Goal: Task Accomplishment & Management: Use online tool/utility

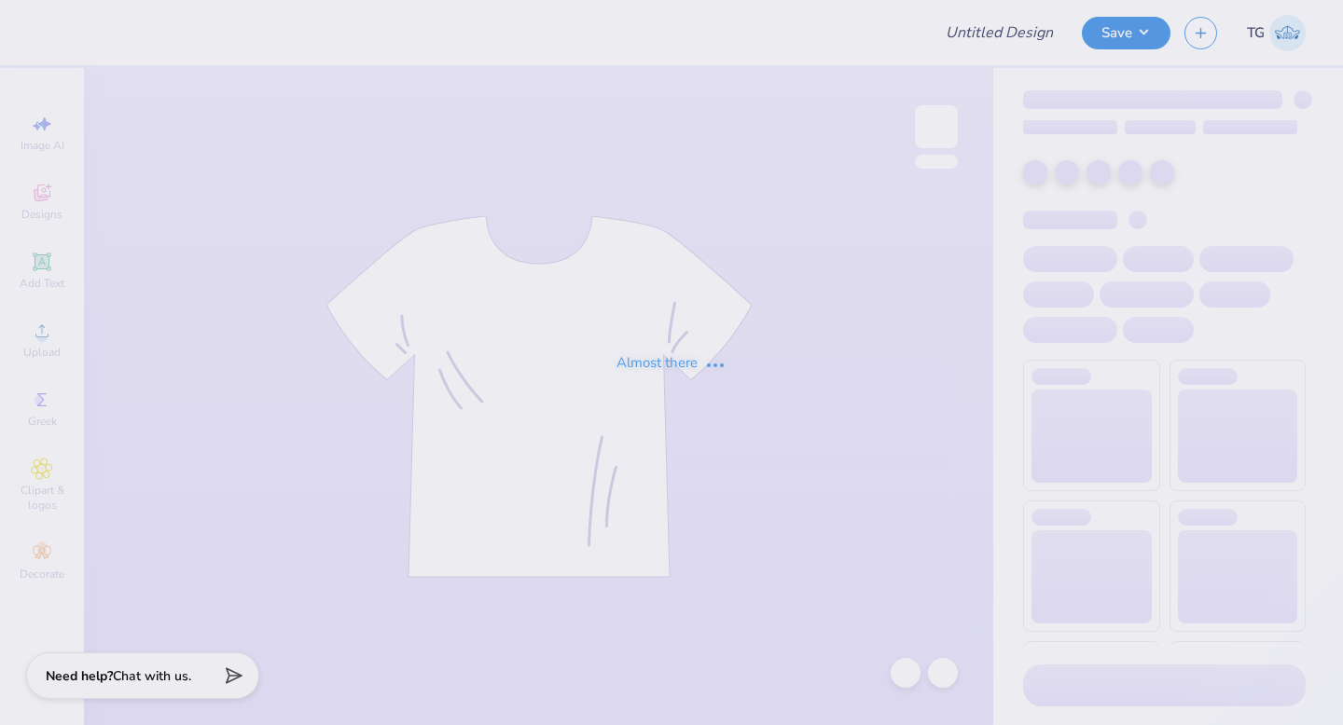
type input "updated hoodie"
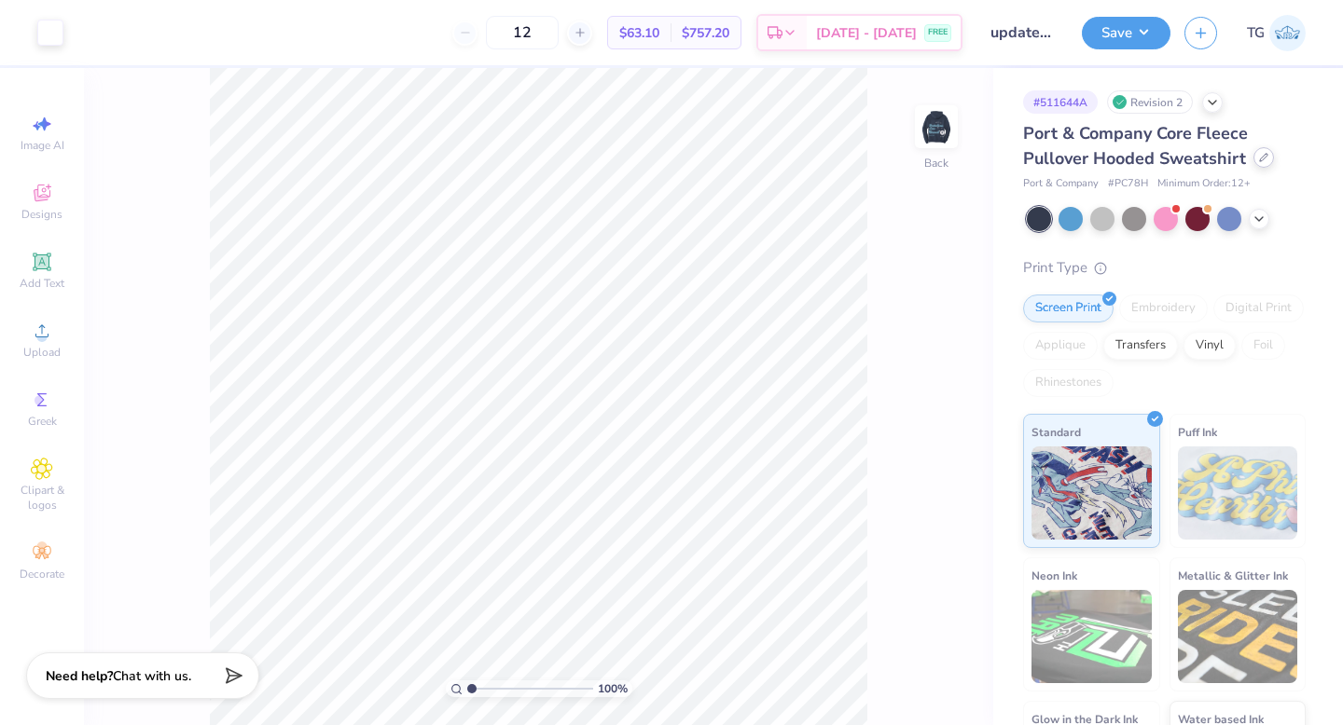
click at [1264, 162] on div at bounding box center [1263, 157] width 21 height 21
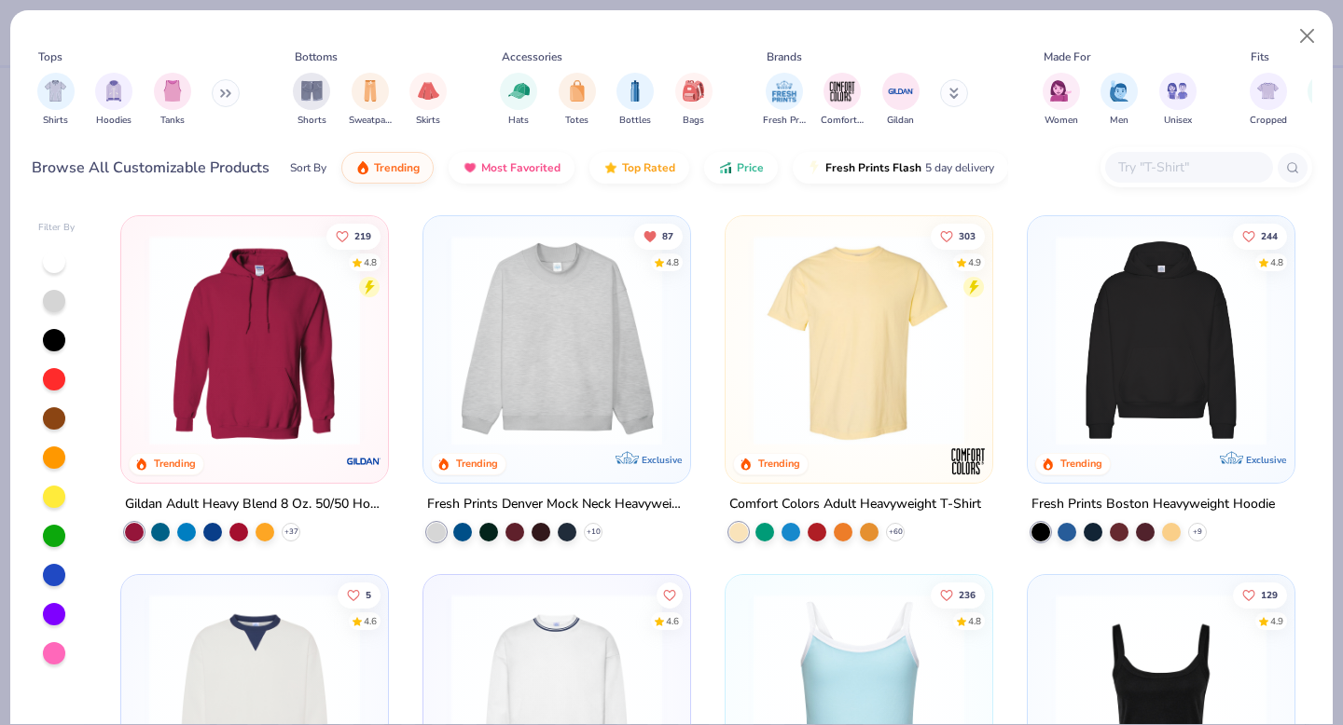
click at [307, 300] on img at bounding box center [254, 340] width 229 height 211
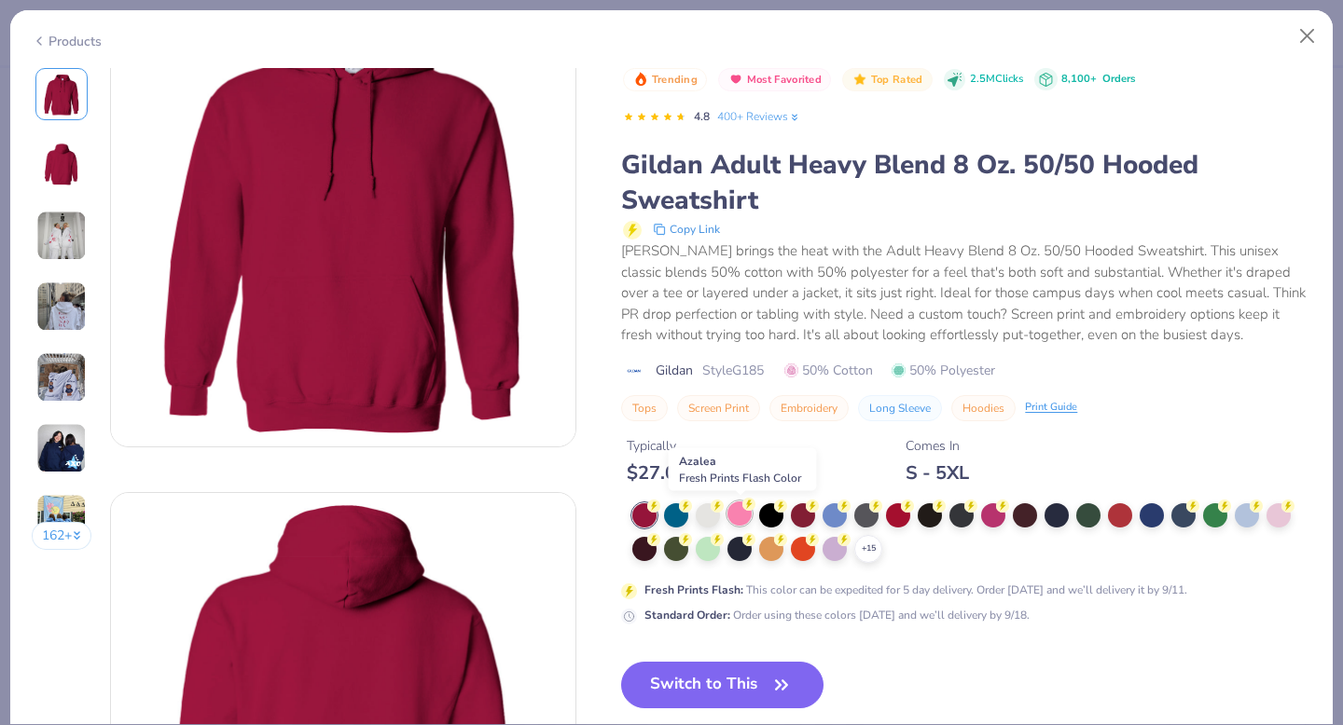
scroll to position [97, 0]
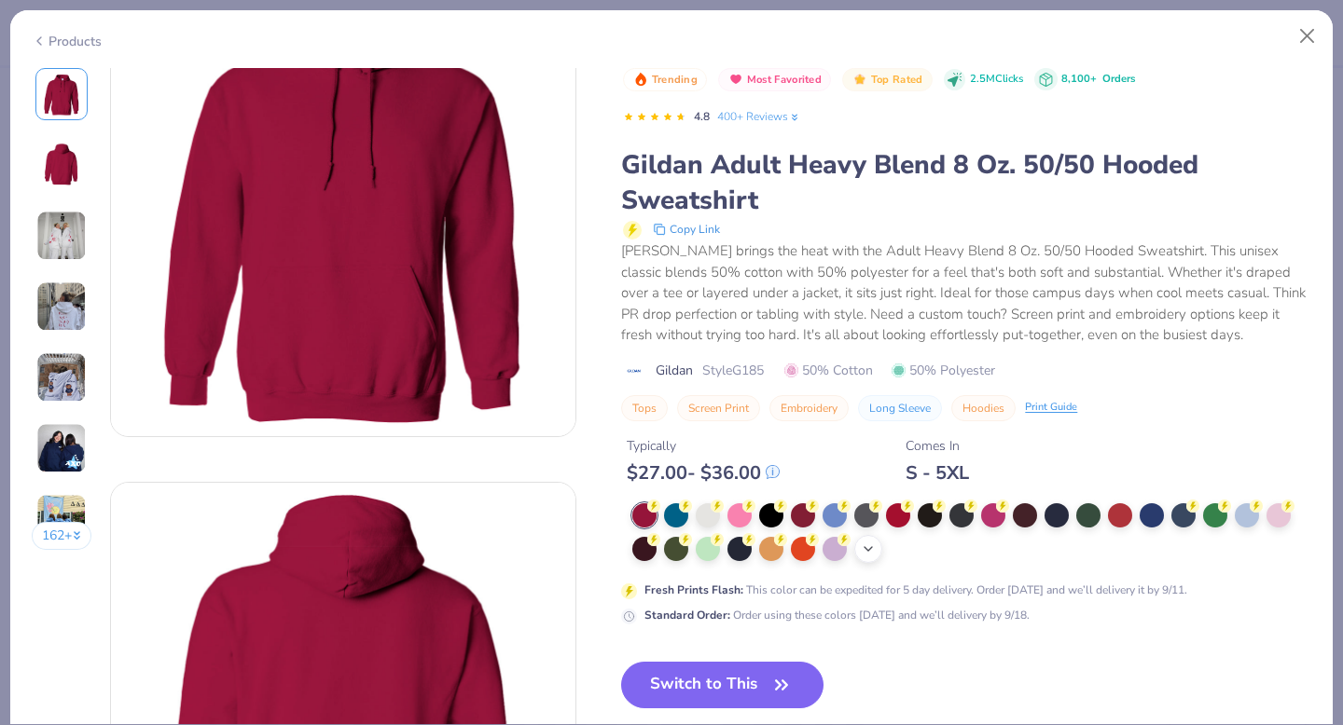
click at [870, 552] on icon at bounding box center [868, 549] width 15 height 15
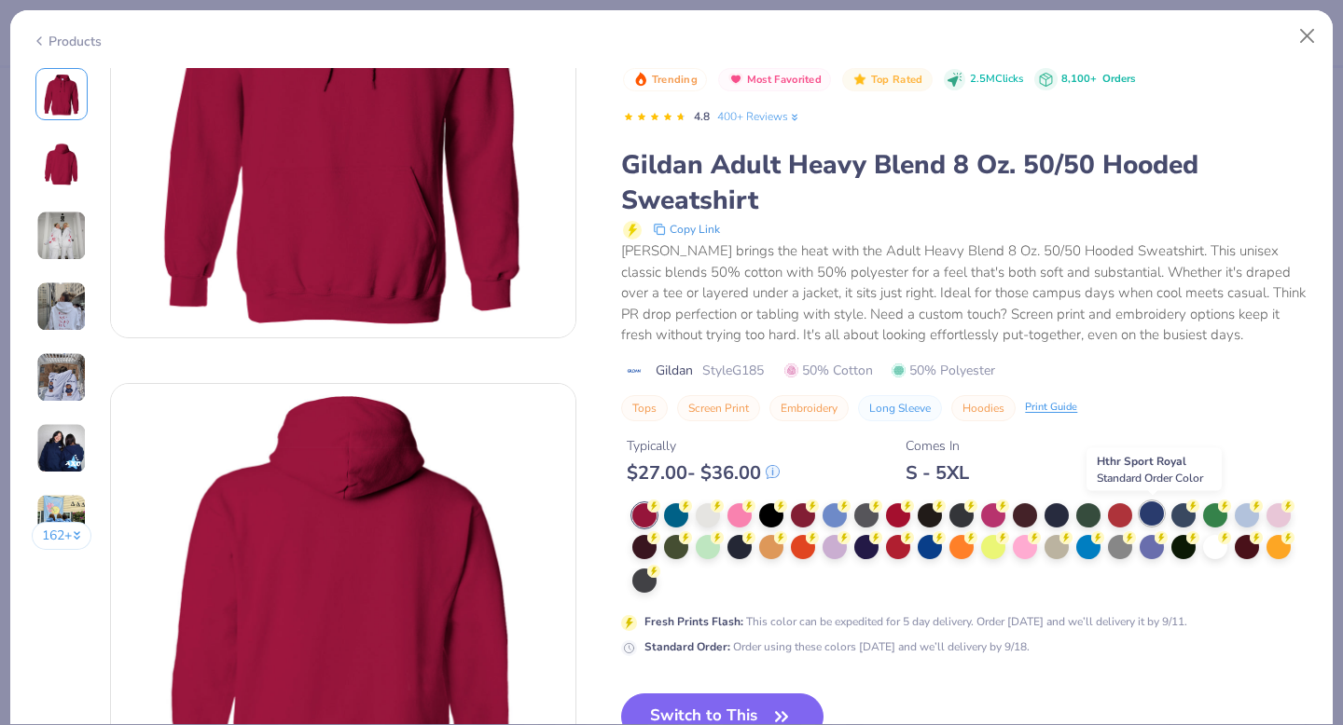
scroll to position [197, 0]
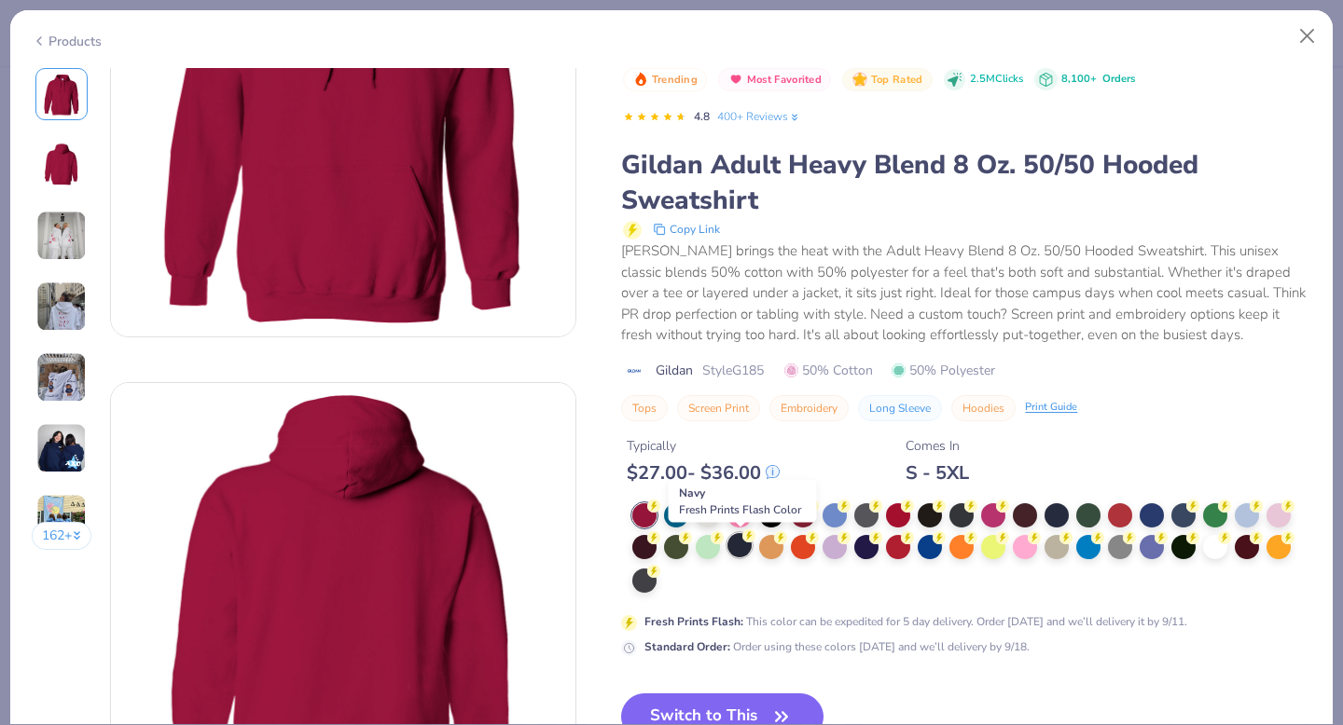
click at [738, 545] on div at bounding box center [739, 545] width 24 height 24
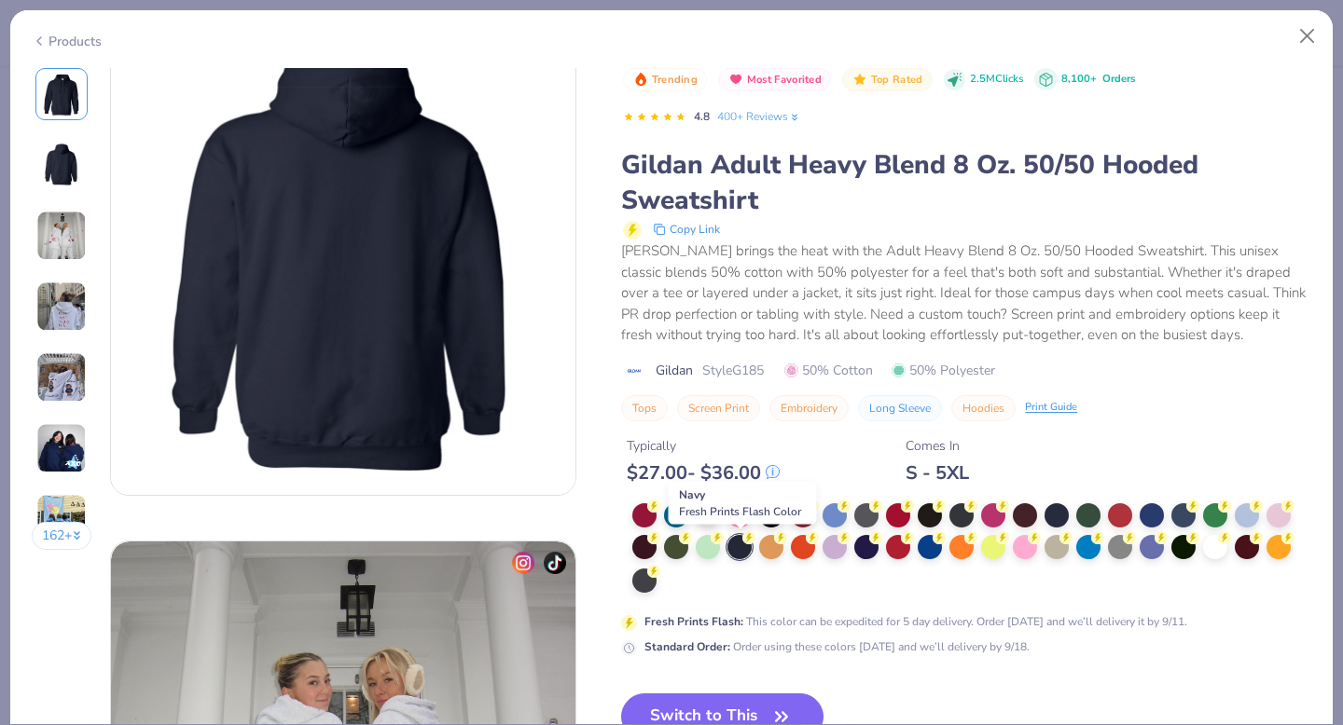
scroll to position [722, 0]
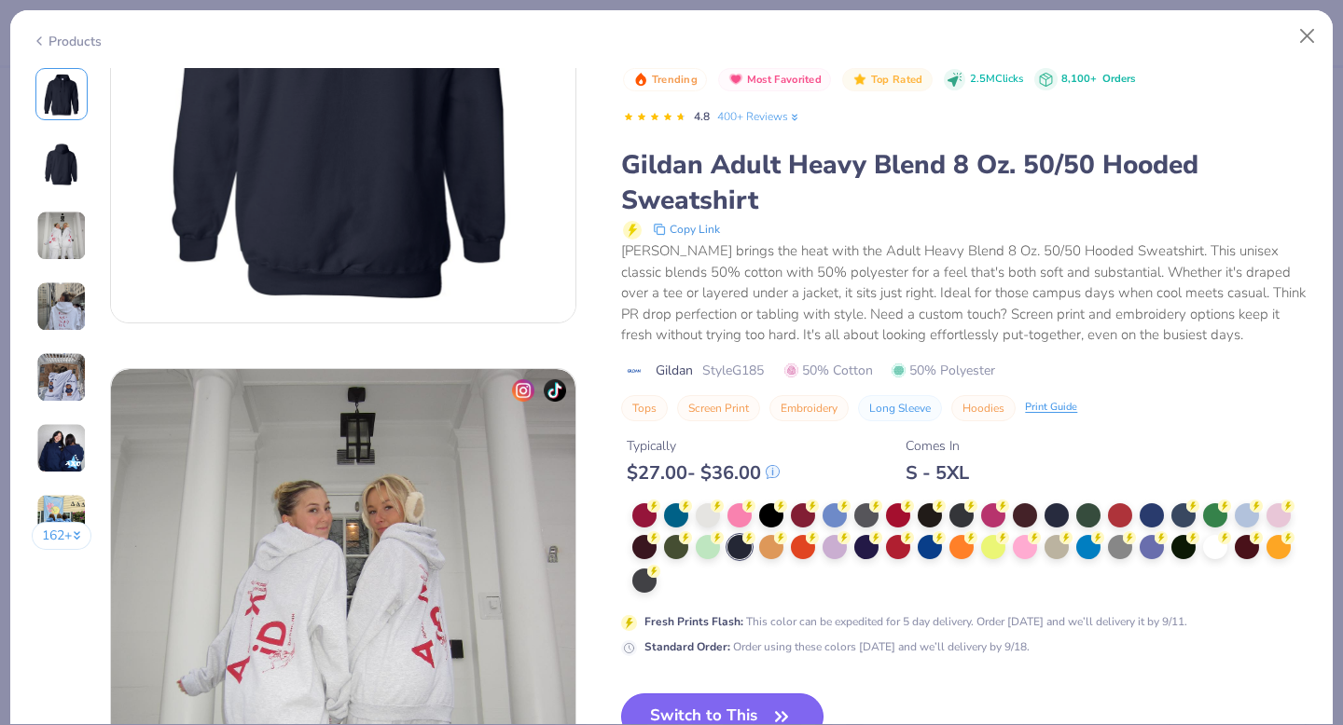
click at [726, 708] on button "Switch to This" at bounding box center [722, 717] width 202 height 47
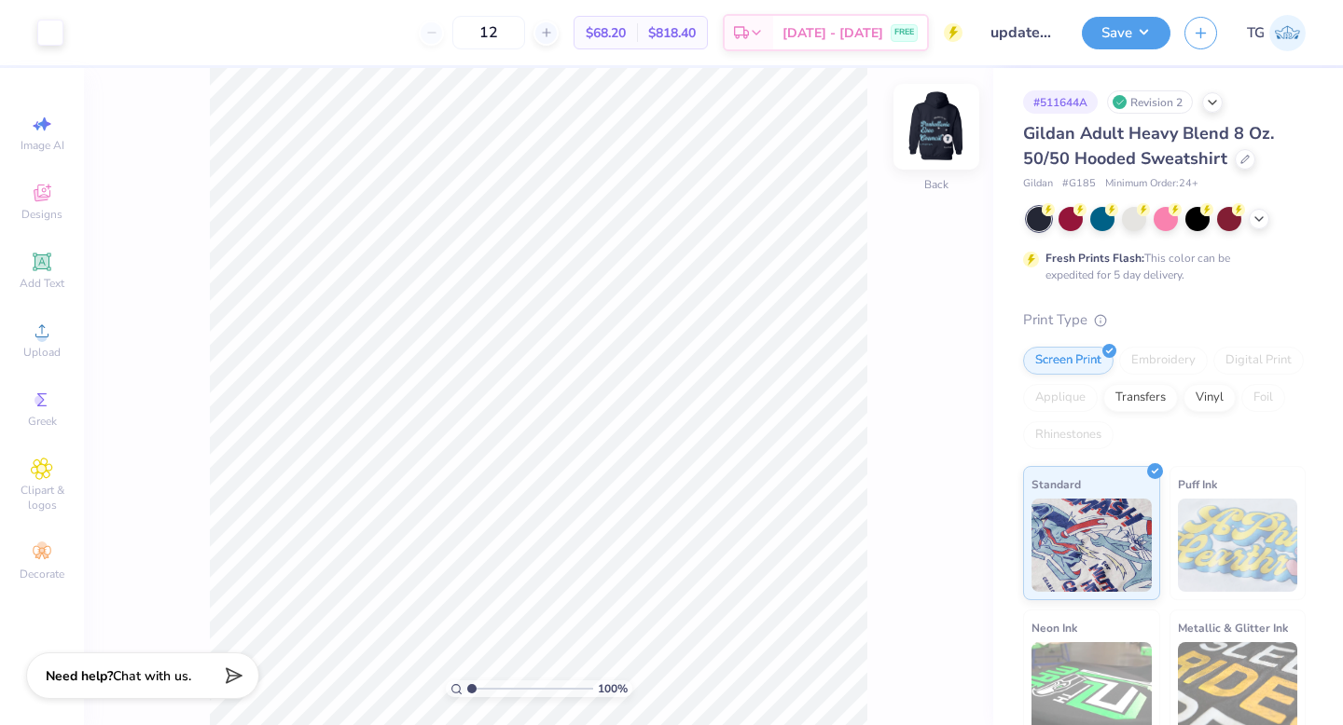
click at [934, 120] on img at bounding box center [936, 127] width 75 height 75
